Goal: Task Accomplishment & Management: Complete application form

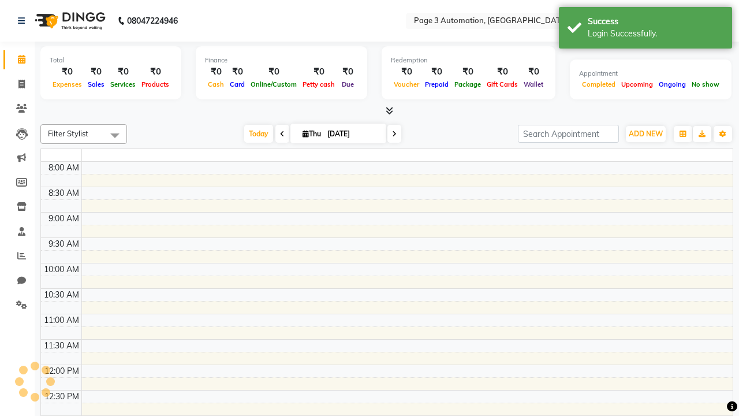
select select "en"
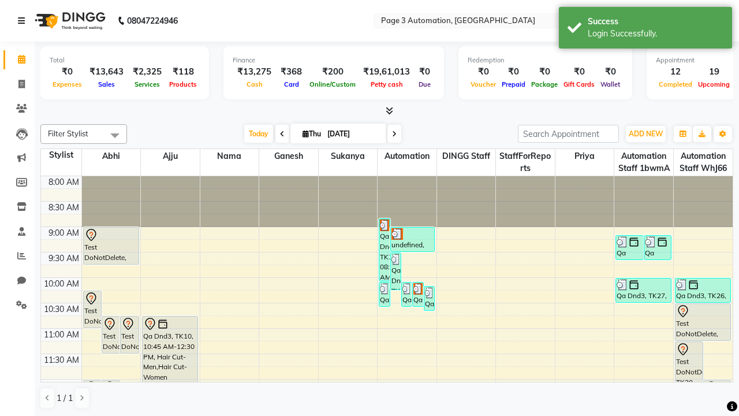
click at [24, 21] on icon at bounding box center [21, 21] width 7 height 8
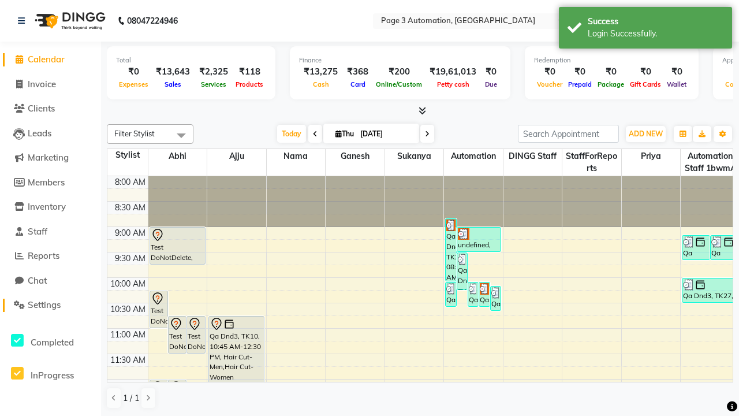
click at [50, 305] on span "Settings" at bounding box center [44, 304] width 33 height 11
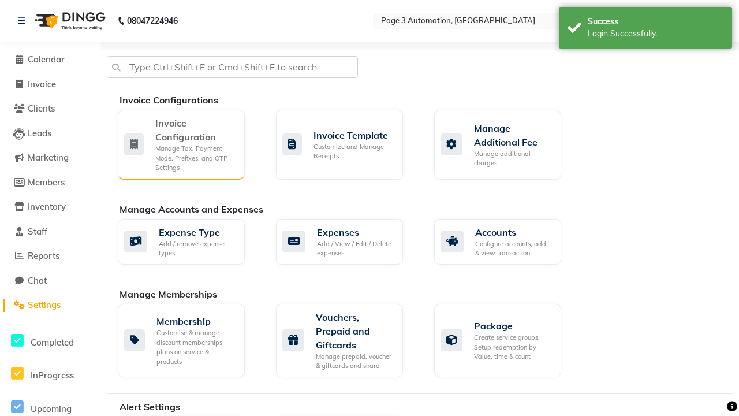
click at [181, 144] on div "Manage Tax, Payment Mode, Prefixes, and OTP Settings" at bounding box center [195, 158] width 80 height 29
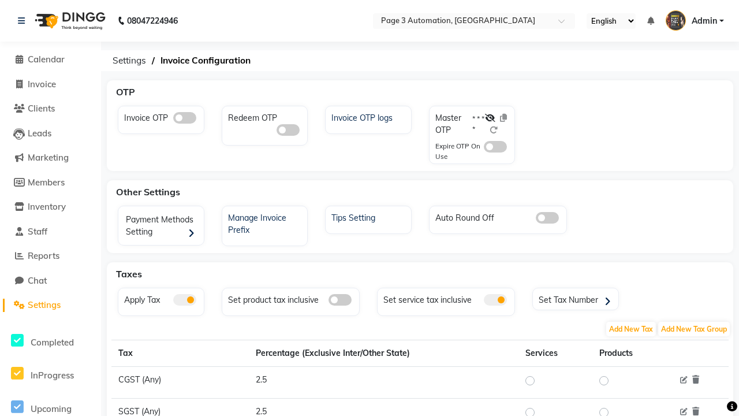
click at [184, 118] on span at bounding box center [184, 118] width 23 height 12
click at [173, 120] on input "checkbox" at bounding box center [173, 120] width 0 height 0
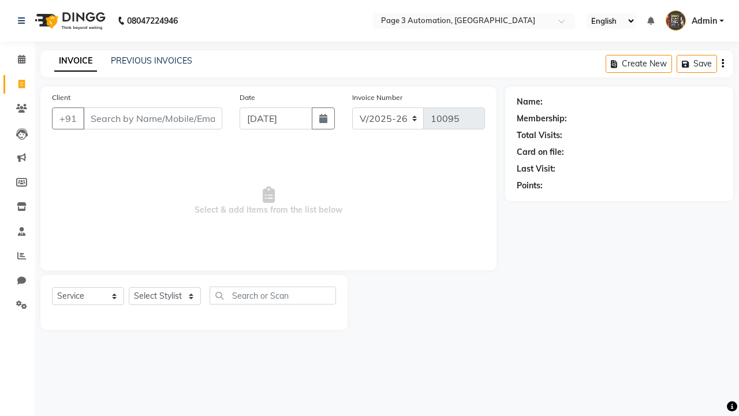
select select "2774"
select select "service"
type input "[DATE]"
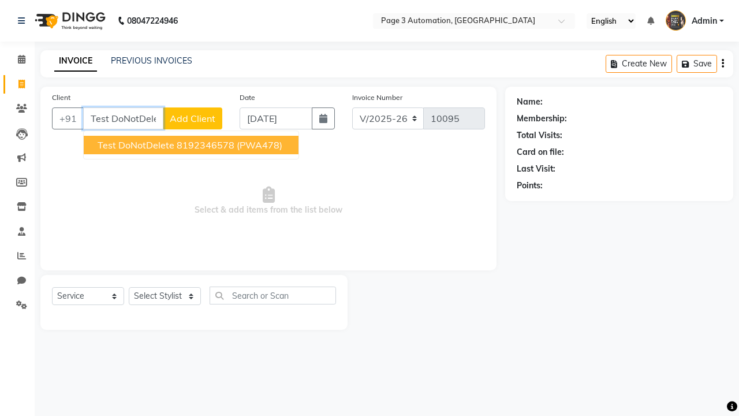
click at [192, 145] on ngb-highlight "8192346578" at bounding box center [206, 145] width 58 height 12
type input "8192346578"
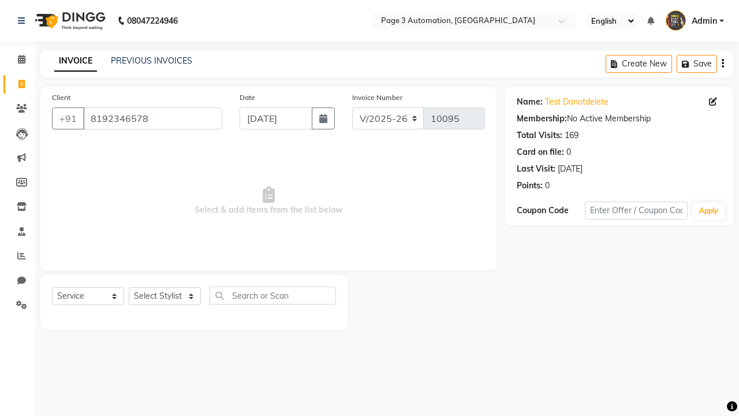
select select "71572"
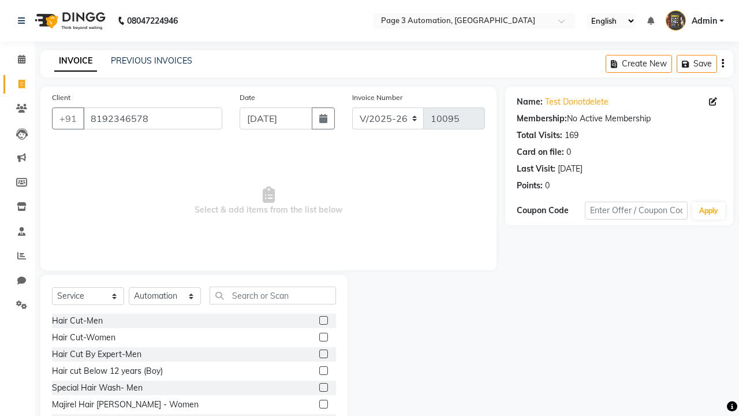
click at [323, 371] on label at bounding box center [323, 370] width 9 height 9
click at [323, 371] on input "checkbox" at bounding box center [323, 371] width 8 height 8
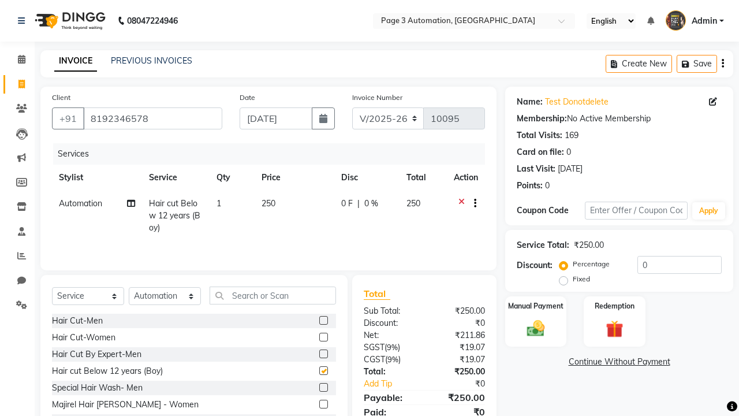
checkbox input "false"
click at [536, 306] on label "Manual Payment" at bounding box center [536, 305] width 58 height 11
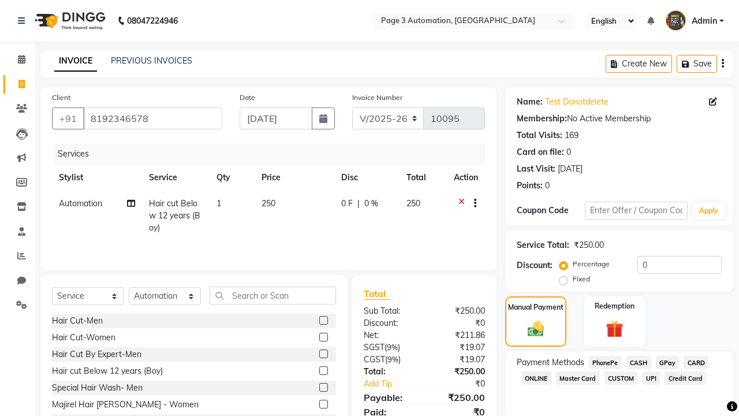
click at [639, 362] on span "CASH" at bounding box center [639, 362] width 25 height 13
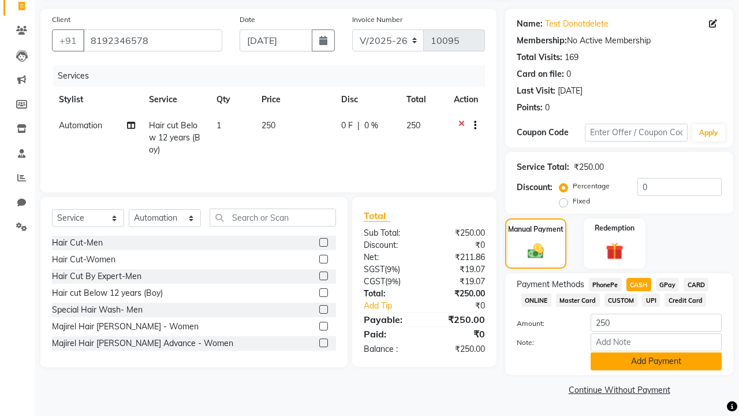
click at [656, 361] on button "Add Payment" at bounding box center [656, 361] width 131 height 18
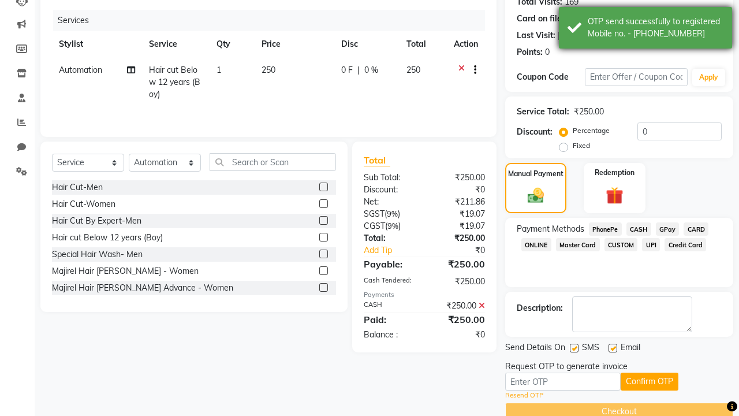
click at [646, 29] on div "OTP send successfully to registered Mobile no. - [PHONE_NUMBER]" at bounding box center [656, 28] width 136 height 24
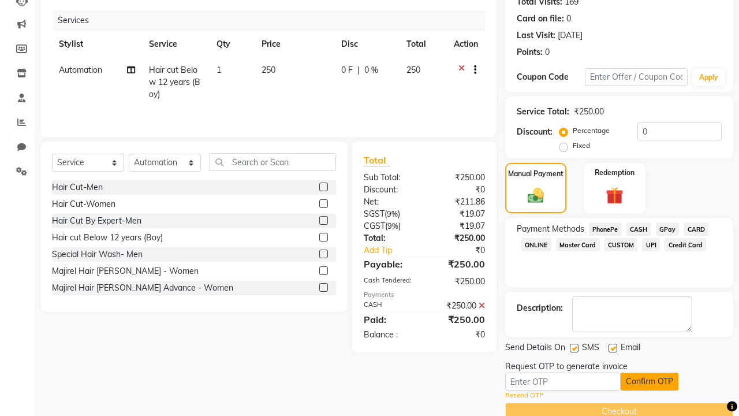
click at [650, 381] on button "Confirm OTP" at bounding box center [650, 382] width 58 height 18
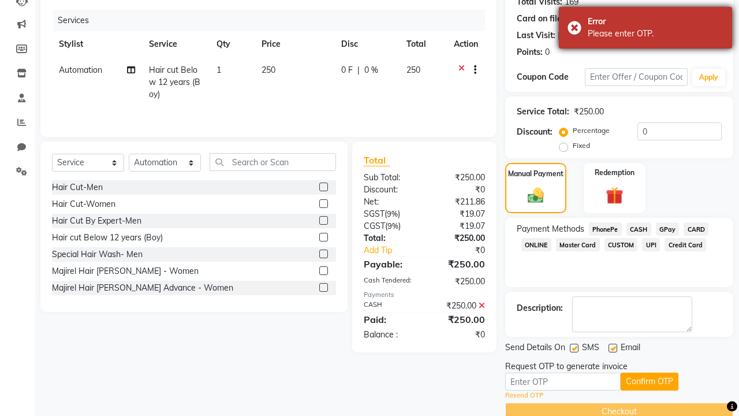
click at [646, 29] on div "Please enter OTP." at bounding box center [656, 34] width 136 height 12
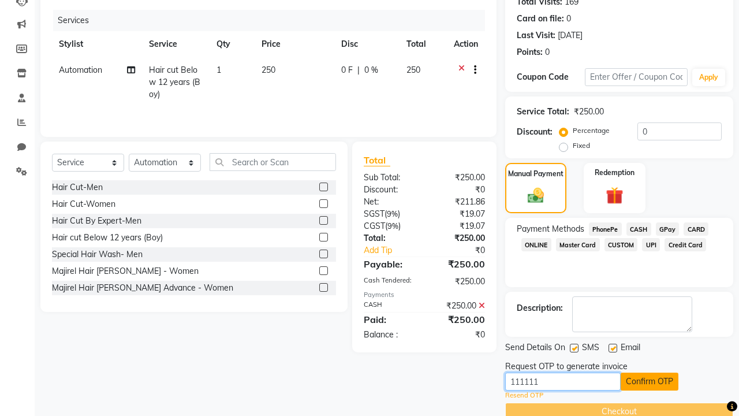
type input "111111"
click at [650, 381] on button "Confirm OTP" at bounding box center [650, 382] width 58 height 18
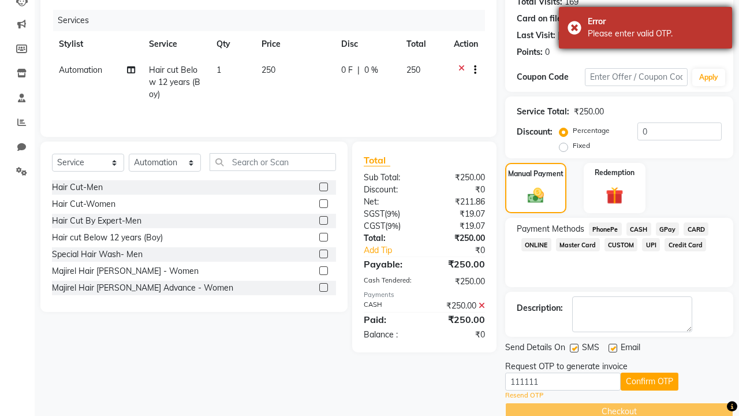
click at [646, 29] on div "Please enter valid OTP." at bounding box center [656, 34] width 136 height 12
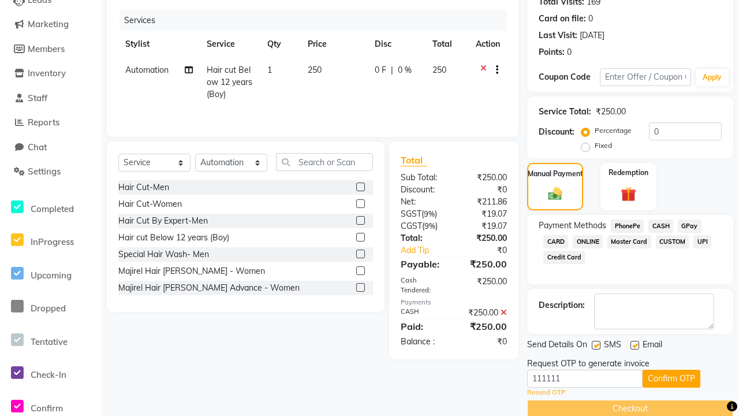
scroll to position [0, 0]
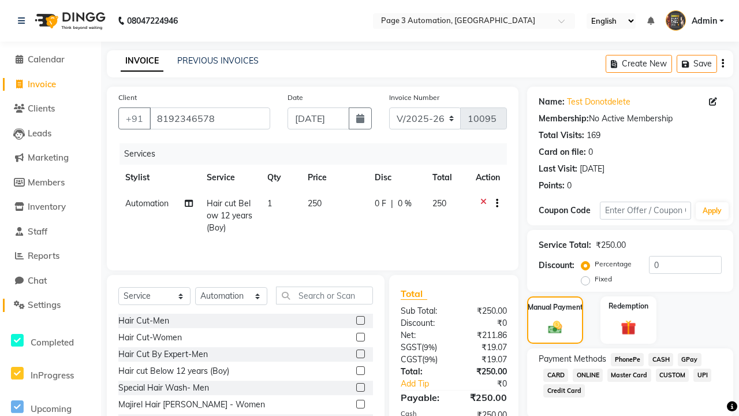
click at [50, 305] on span "Settings" at bounding box center [44, 304] width 33 height 11
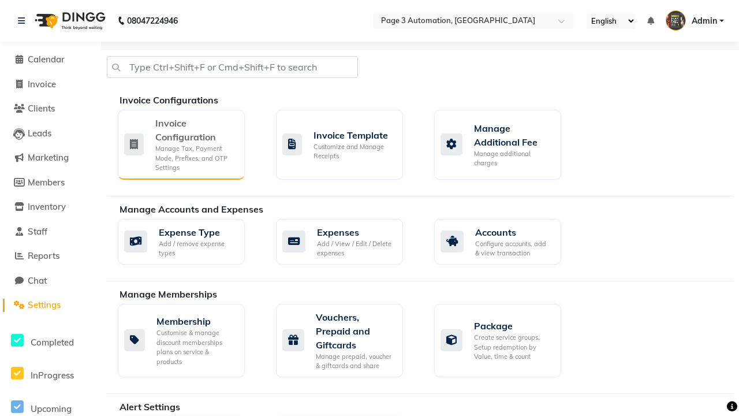
click at [181, 144] on div "Manage Tax, Payment Mode, Prefixes, and OTP Settings" at bounding box center [195, 158] width 80 height 29
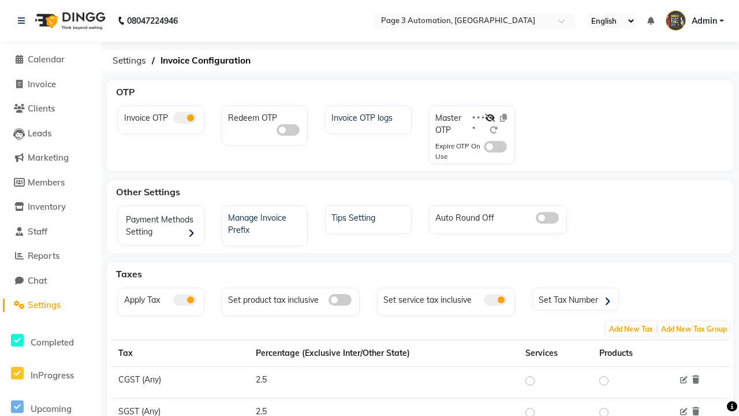
click at [184, 118] on span at bounding box center [184, 118] width 23 height 12
click at [173, 120] on input "checkbox" at bounding box center [173, 120] width 0 height 0
